Goal: Information Seeking & Learning: Learn about a topic

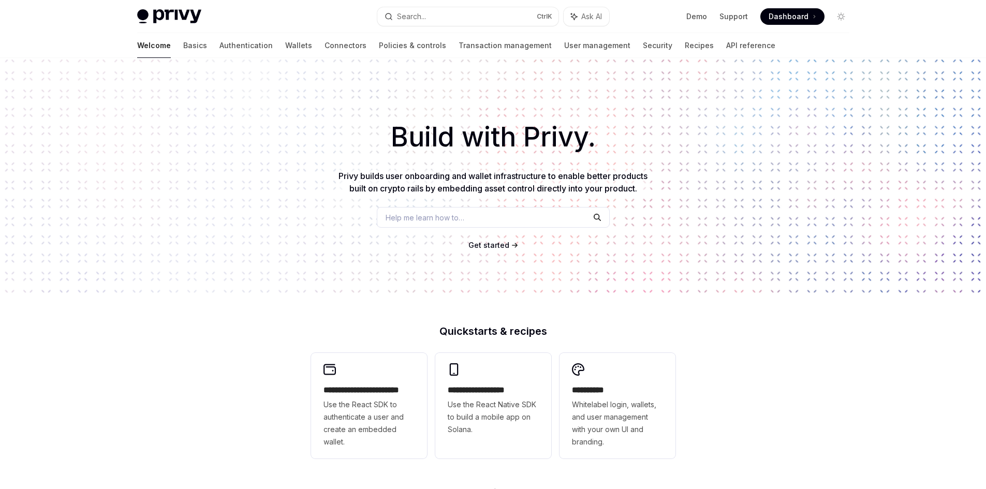
click at [183, 13] on img at bounding box center [169, 16] width 64 height 14
click at [154, 19] on img at bounding box center [169, 16] width 64 height 14
click at [183, 43] on link "Basics" at bounding box center [195, 45] width 24 height 25
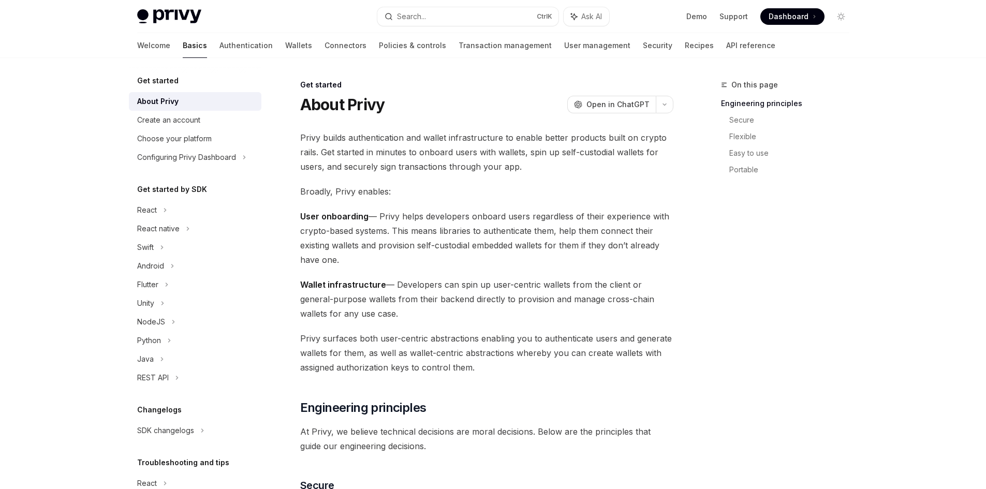
click at [167, 18] on img at bounding box center [169, 16] width 64 height 14
type textarea "*"
